Goal: Find specific page/section: Find specific page/section

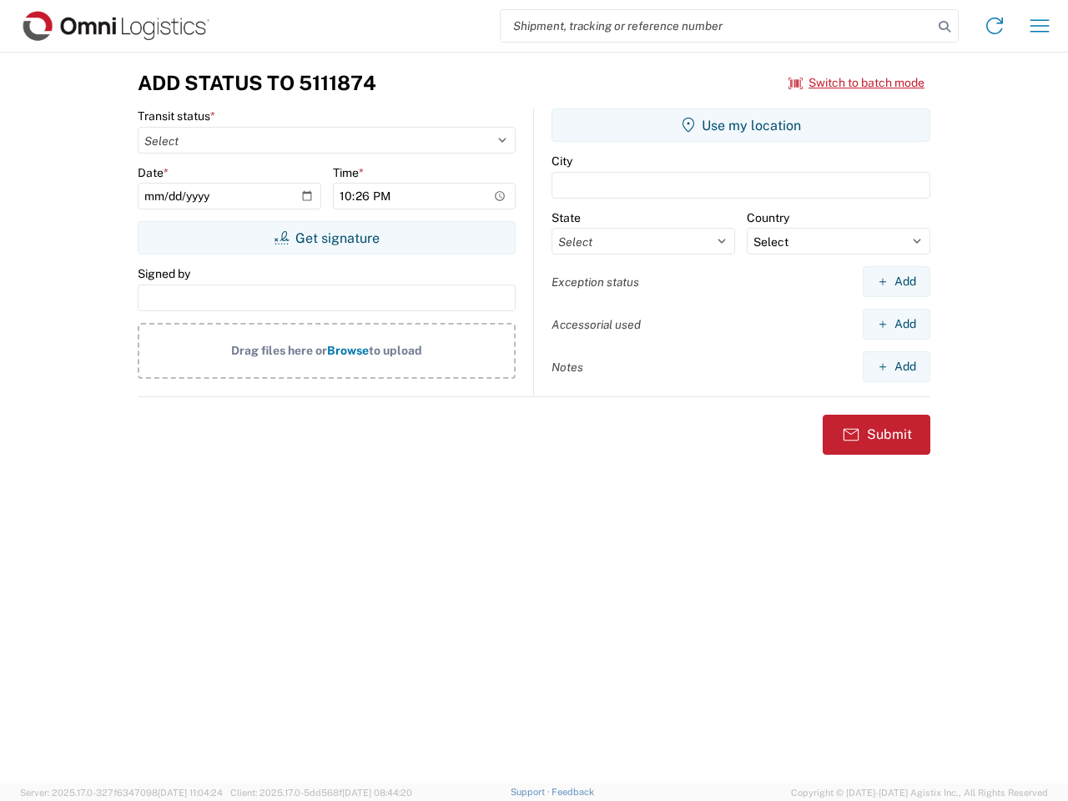
click at [717, 26] on input "search" at bounding box center [717, 26] width 432 height 32
click at [945, 27] on icon at bounding box center [944, 26] width 23 height 23
click at [995, 26] on icon at bounding box center [995, 26] width 27 height 27
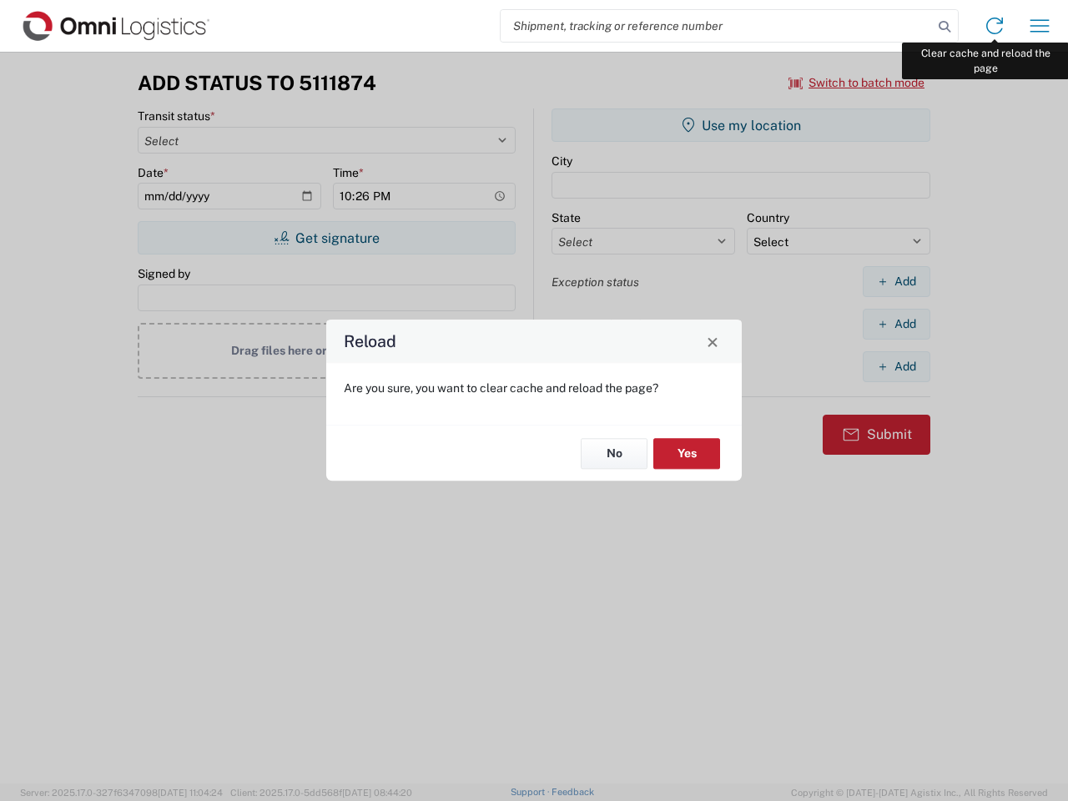
click at [1040, 26] on div "Reload Are you sure, you want to clear cache and reload the page? No Yes" at bounding box center [534, 400] width 1068 height 801
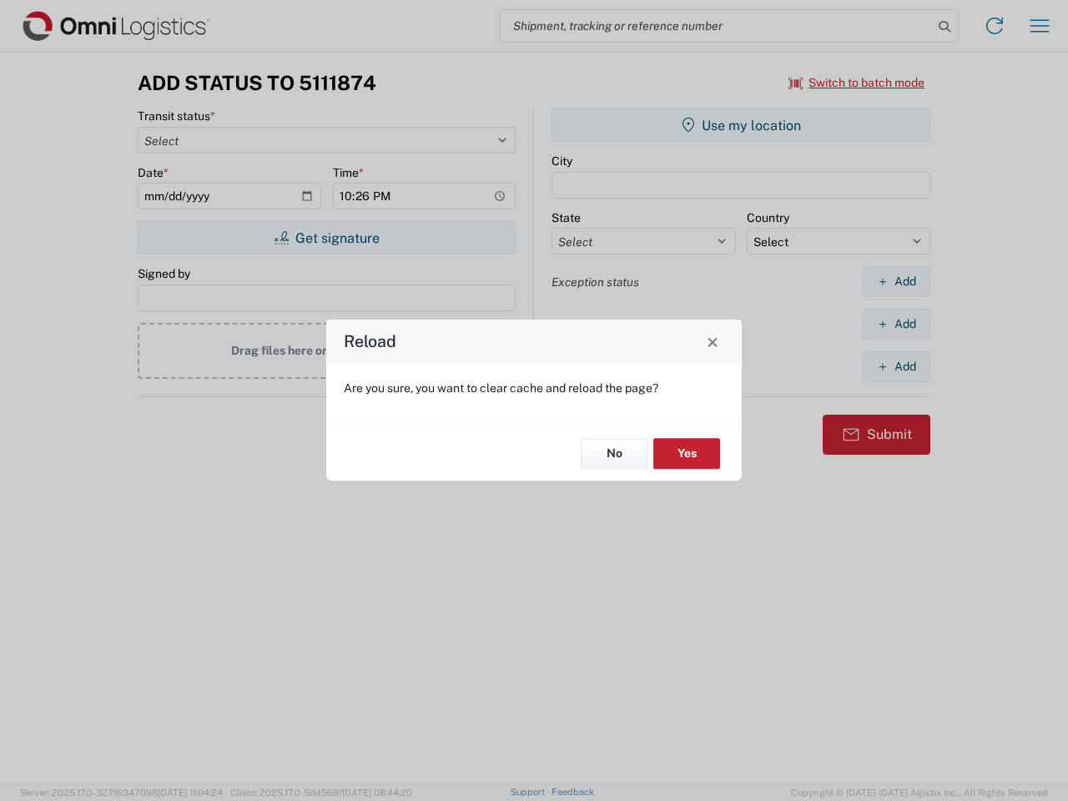
click at [857, 83] on div "Reload Are you sure, you want to clear cache and reload the page? No Yes" at bounding box center [534, 400] width 1068 height 801
click at [326, 238] on div "Reload Are you sure, you want to clear cache and reload the page? No Yes" at bounding box center [534, 400] width 1068 height 801
click at [741, 125] on div "Reload Are you sure, you want to clear cache and reload the page? No Yes" at bounding box center [534, 400] width 1068 height 801
click at [896, 281] on div "Reload Are you sure, you want to clear cache and reload the page? No Yes" at bounding box center [534, 400] width 1068 height 801
click at [896, 324] on div "Reload Are you sure, you want to clear cache and reload the page? No Yes" at bounding box center [534, 400] width 1068 height 801
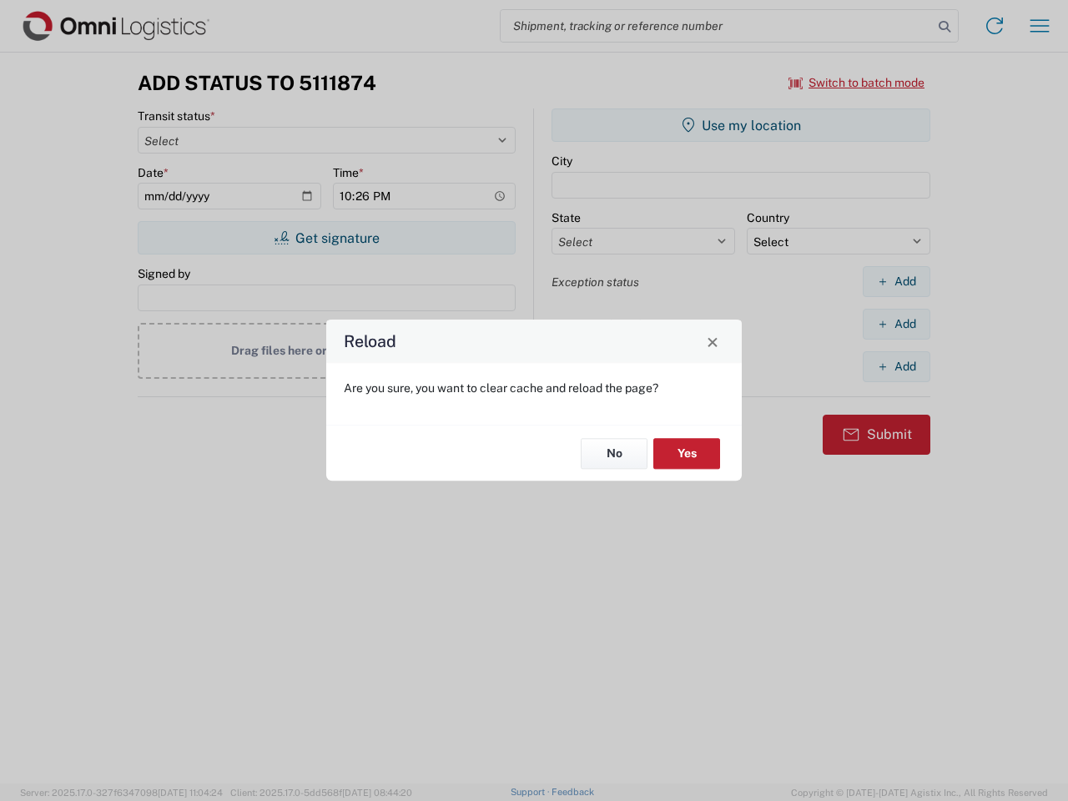
click at [896, 366] on div "Reload Are you sure, you want to clear cache and reload the page? No Yes" at bounding box center [534, 400] width 1068 height 801
